Goal: Information Seeking & Learning: Compare options

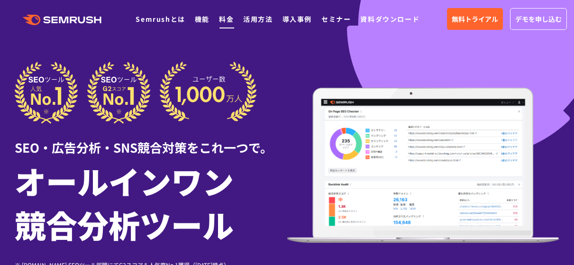
click at [225, 19] on link "料金" at bounding box center [226, 18] width 15 height 9
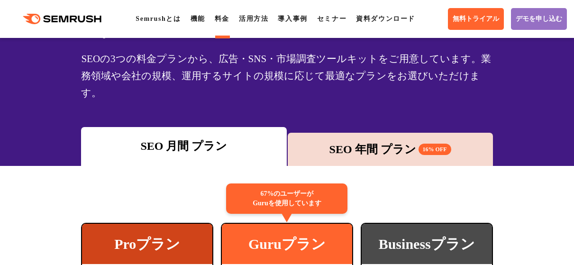
scroll to position [142, 0]
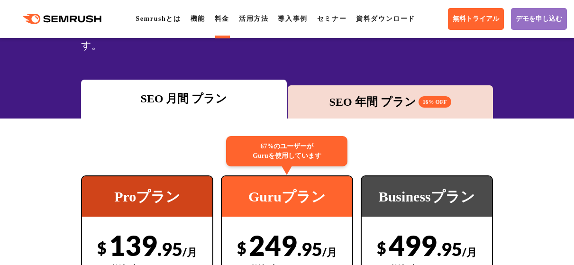
click at [348, 93] on div "SEO 年間 プラン 16% OFF" at bounding box center [390, 101] width 196 height 17
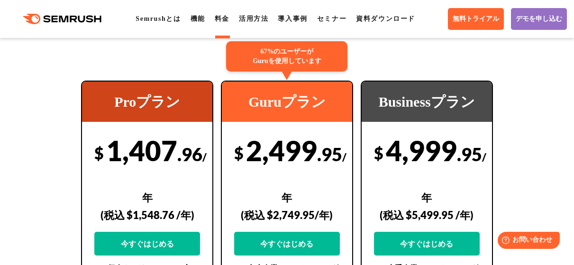
scroll to position [284, 0]
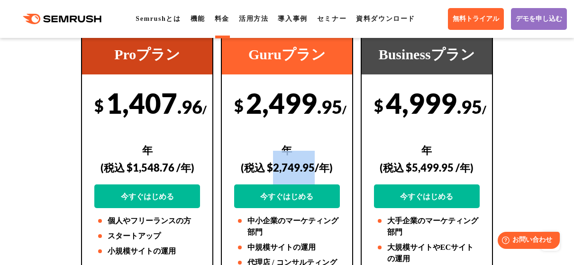
drag, startPoint x: 275, startPoint y: 153, endPoint x: 316, endPoint y: 152, distance: 40.3
click at [316, 153] on div "(税込 $2,749.95/年)" at bounding box center [287, 168] width 106 height 34
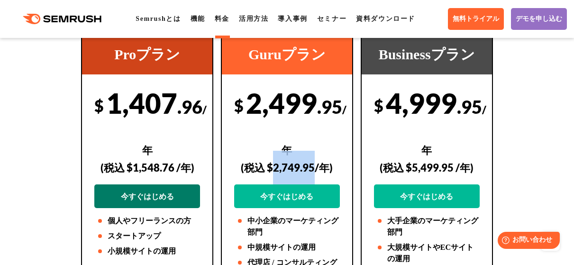
copy div "2,749.95"
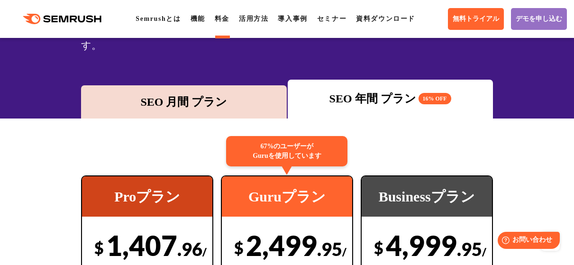
scroll to position [95, 0]
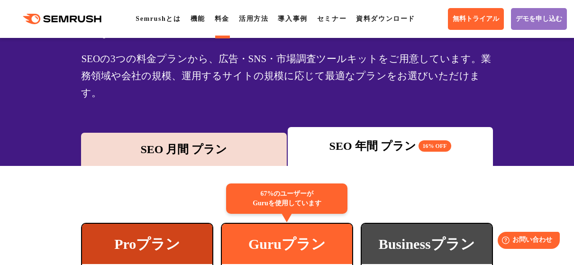
click at [256, 141] on div "SEO 月間 プラン" at bounding box center [184, 149] width 196 height 17
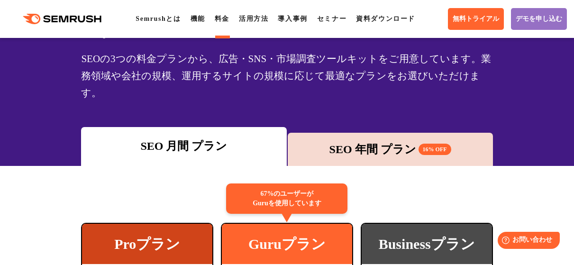
scroll to position [284, 0]
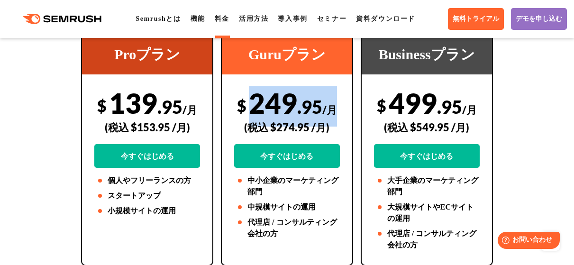
drag, startPoint x: 251, startPoint y: 89, endPoint x: 337, endPoint y: 94, distance: 85.5
click at [337, 94] on div "$ 249 .95 /月 (税込 $274.95 /月) 今すぐはじめる" at bounding box center [287, 127] width 106 height 82
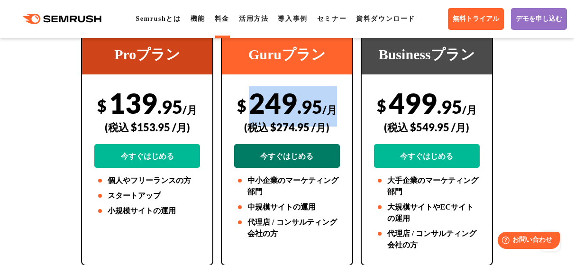
copy div "249 .95 /月"
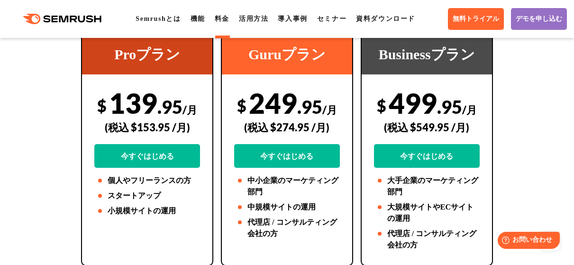
click at [327, 110] on div "(税込 $274.95 /月)" at bounding box center [287, 127] width 106 height 34
drag, startPoint x: 314, startPoint y: 111, endPoint x: 326, endPoint y: 112, distance: 11.4
click at [326, 112] on div "(税込 $274.95 /月)" at bounding box center [287, 127] width 106 height 34
copy div "274.95 /月"
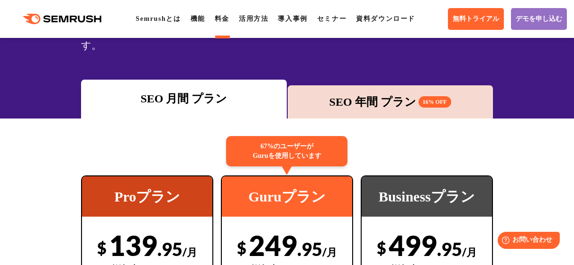
click at [359, 85] on div "SEO 年間 プラン 16% OFF" at bounding box center [390, 101] width 205 height 33
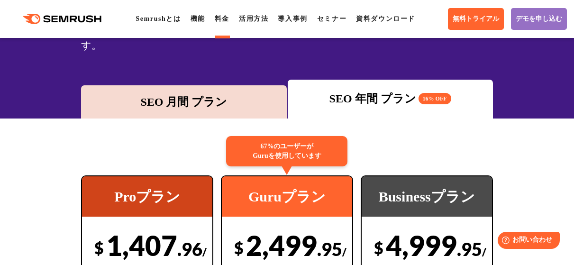
scroll to position [237, 0]
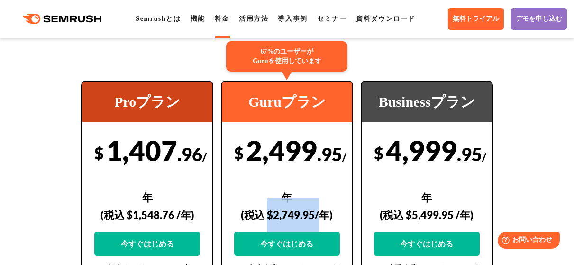
drag, startPoint x: 269, startPoint y: 196, endPoint x: 318, endPoint y: 201, distance: 49.1
click at [318, 201] on div "(税込 $2,749.95/年)" at bounding box center [287, 215] width 106 height 34
